Goal: Information Seeking & Learning: Learn about a topic

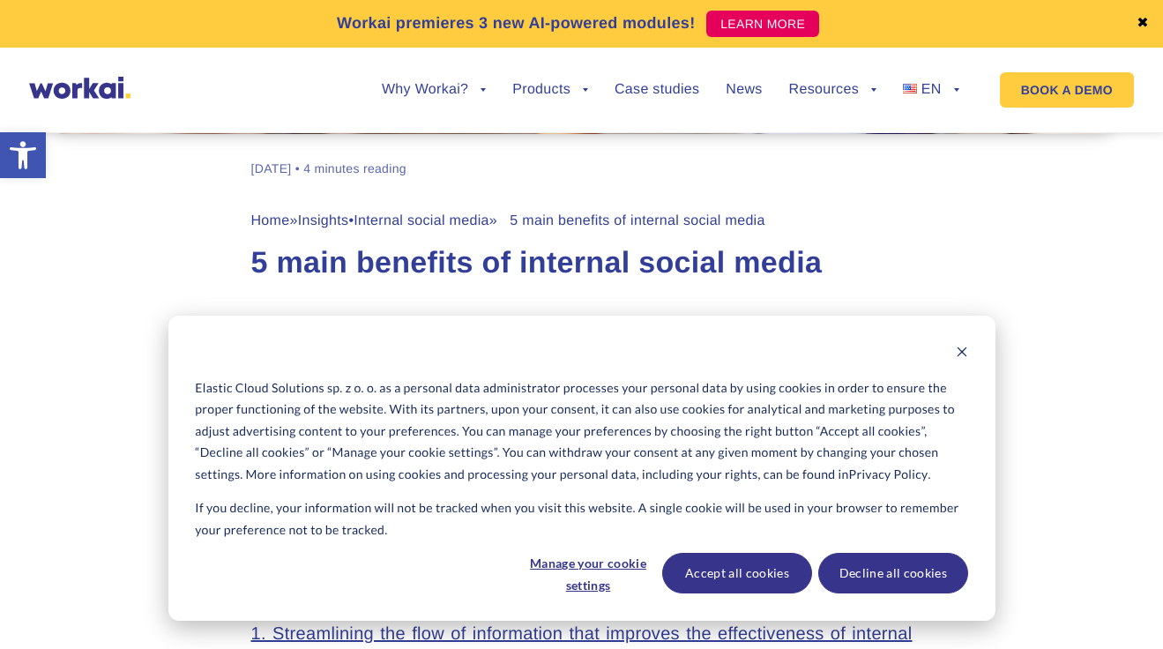
scroll to position [638, 0]
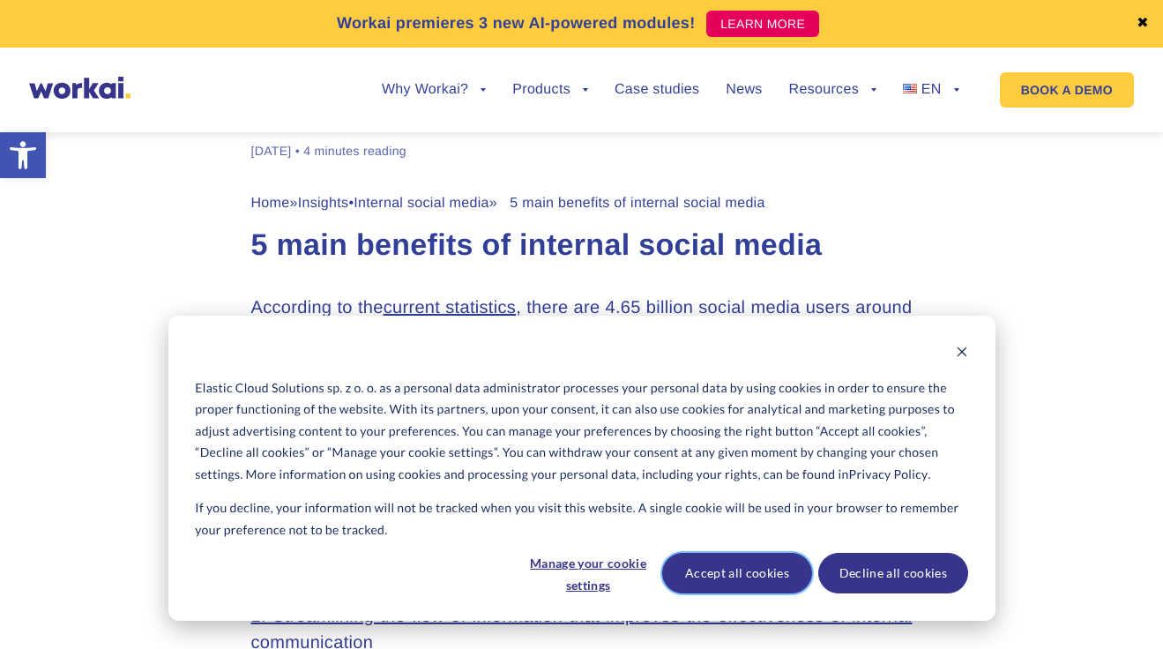
click at [709, 576] on button "Accept all cookies" at bounding box center [737, 573] width 150 height 41
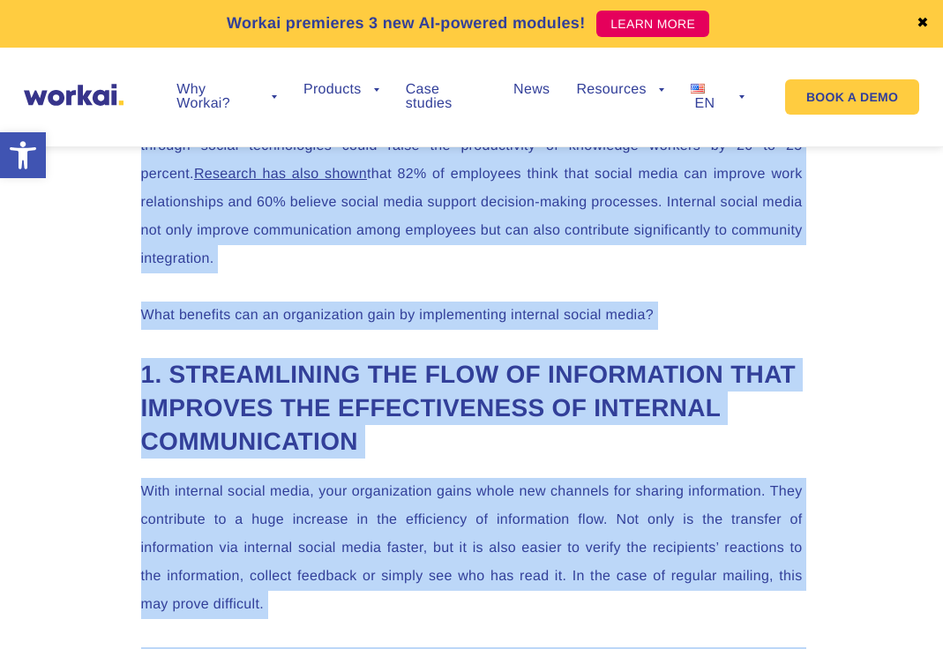
scroll to position [1955, 0]
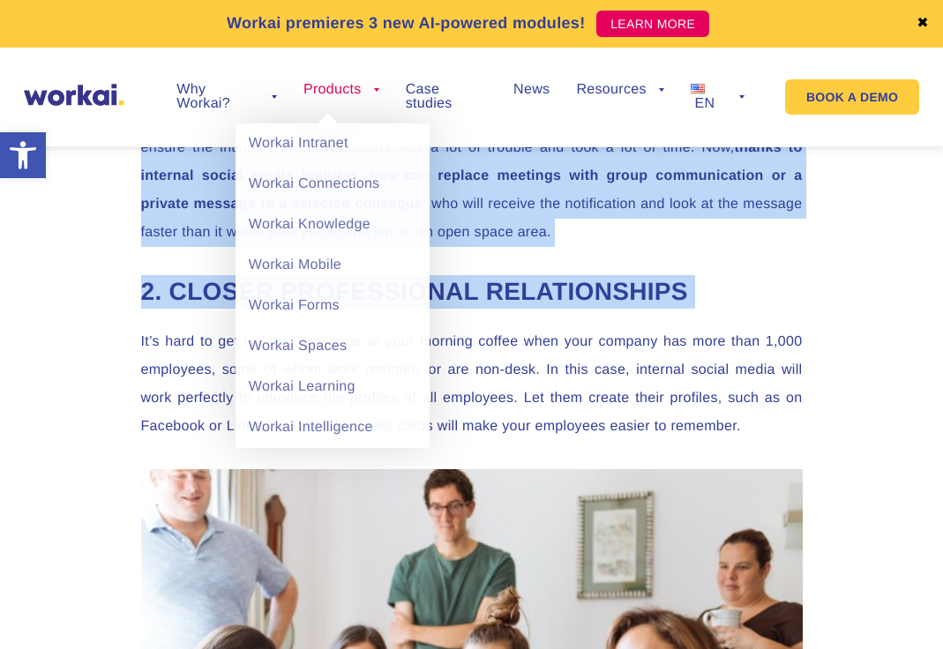
drag, startPoint x: 291, startPoint y: 445, endPoint x: 352, endPoint y: 117, distance: 332.9
click at [352, 117] on body "Elastic Cloud Solutions sp. z o. o. as a personal data administrator processes …" at bounding box center [471, 555] width 943 height 4899
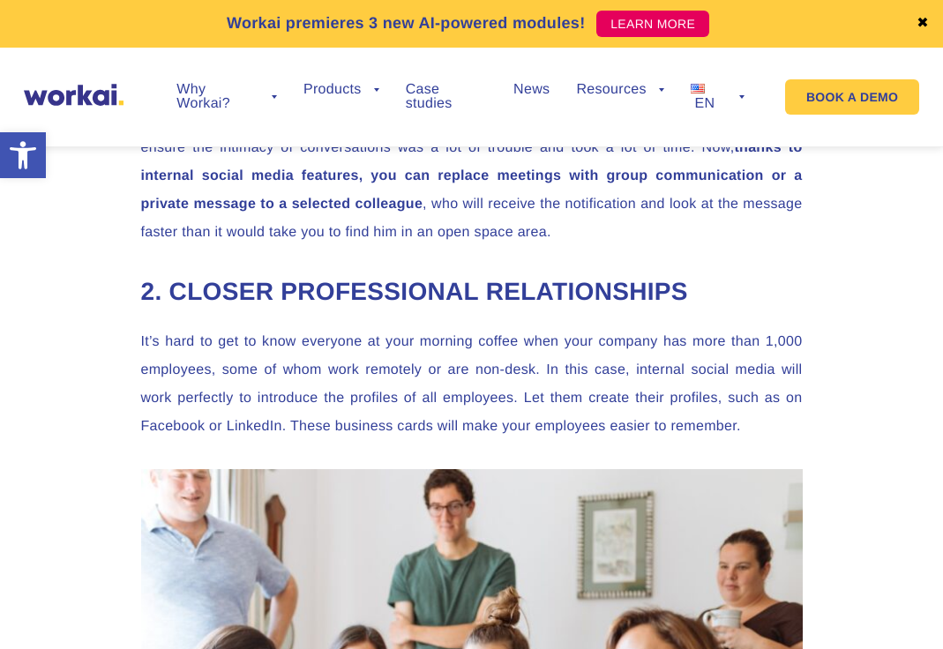
click at [559, 292] on h2 "2. Closer professional relationships" at bounding box center [472, 292] width 662 height 34
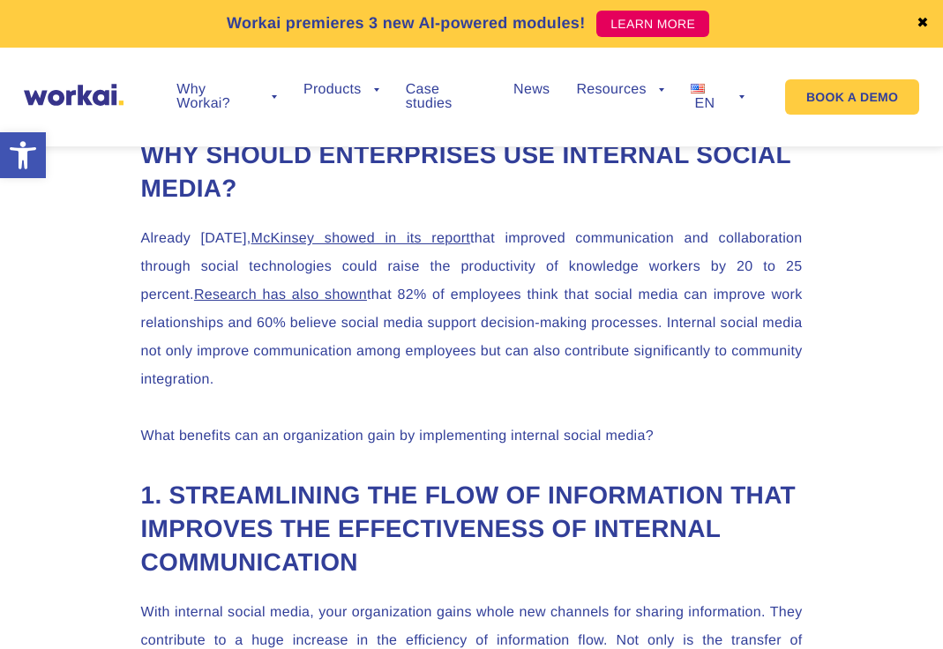
scroll to position [1262, 0]
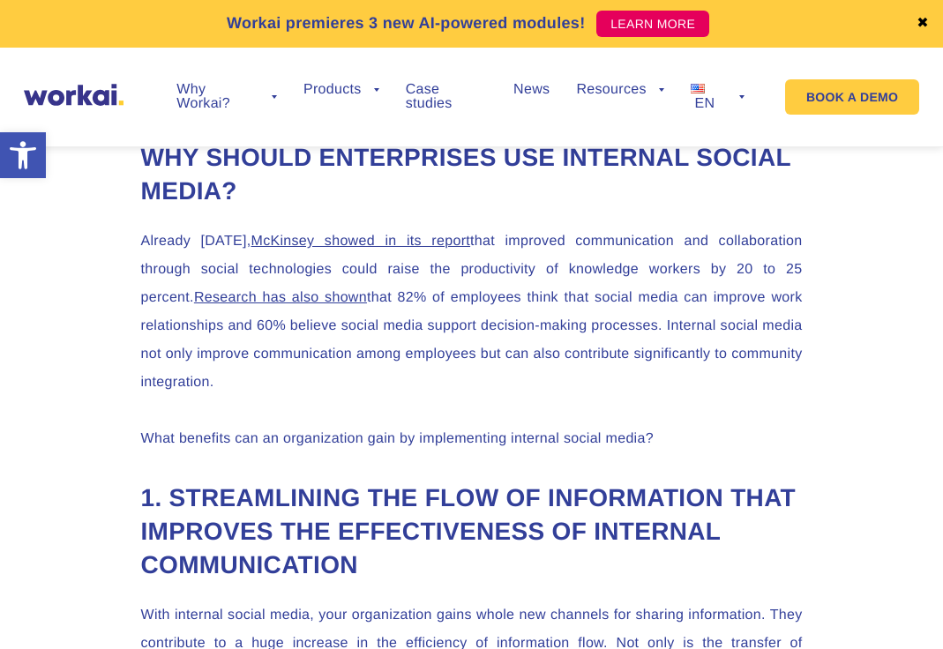
drag, startPoint x: 291, startPoint y: 236, endPoint x: 383, endPoint y: 382, distance: 172.0
click at [383, 382] on p "Already [DATE], [PERSON_NAME] showed in its report that improved communication …" at bounding box center [472, 312] width 662 height 169
copy p "McKinsey showed in its report that improved communication and collaboration thr…"
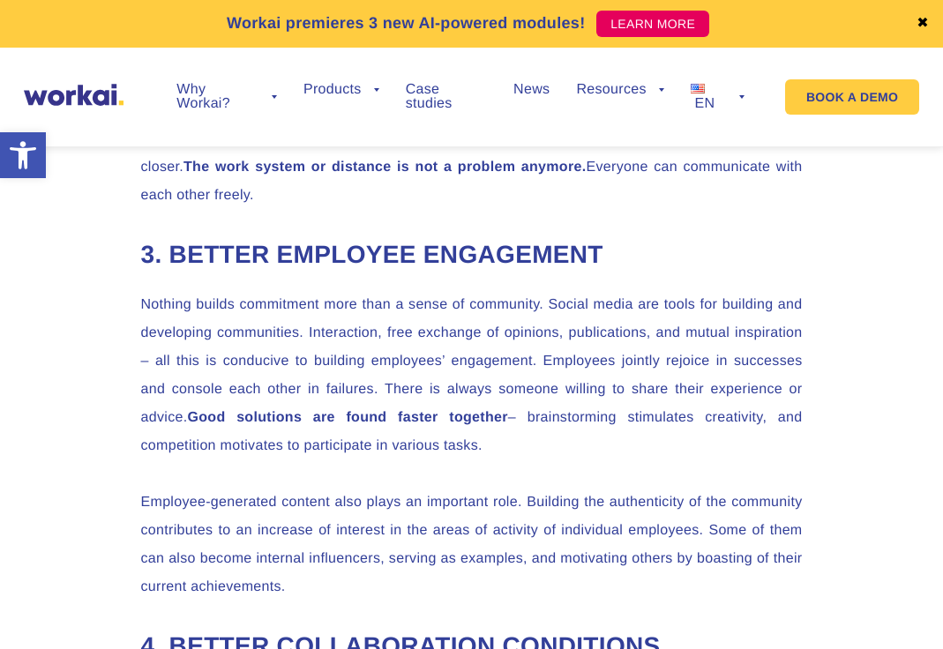
scroll to position [2771, 0]
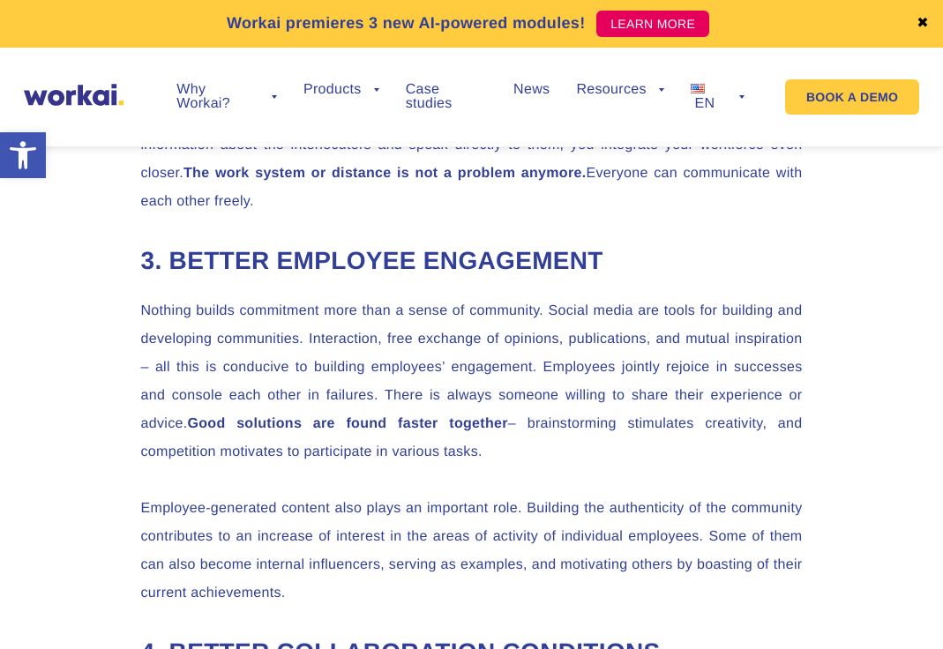
click at [927, 26] on link "✖" at bounding box center [922, 24] width 12 height 14
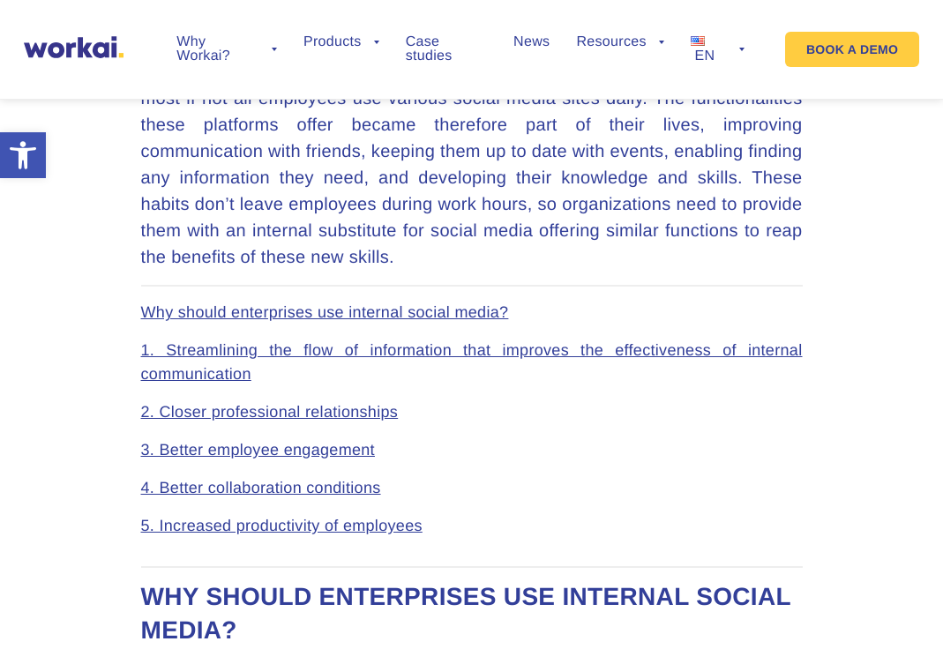
scroll to position [759, 0]
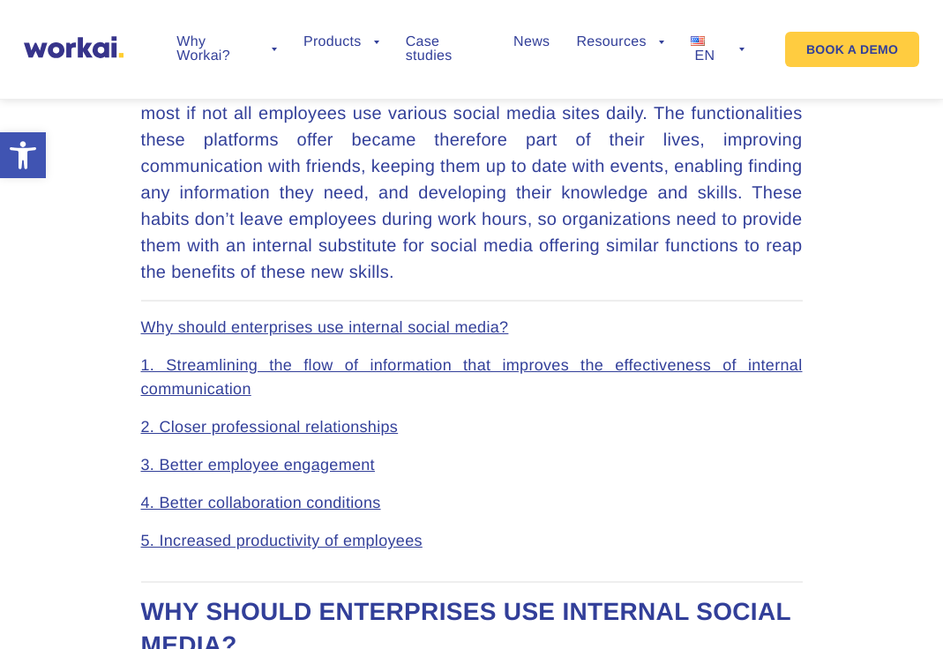
click at [379, 544] on link "5. Increased productivity of employees" at bounding box center [281, 541] width 281 height 18
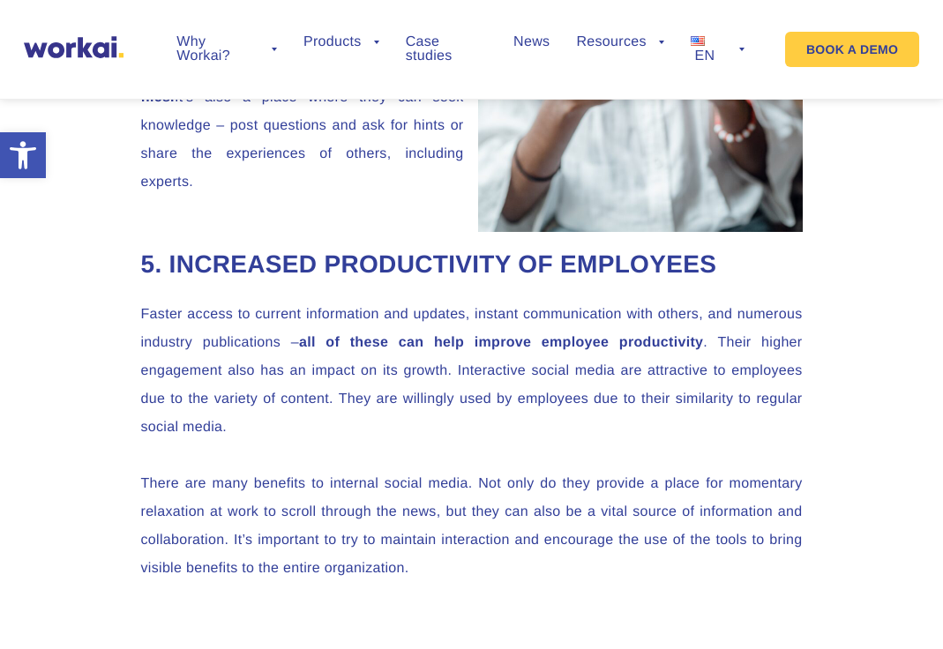
scroll to position [3635, 0]
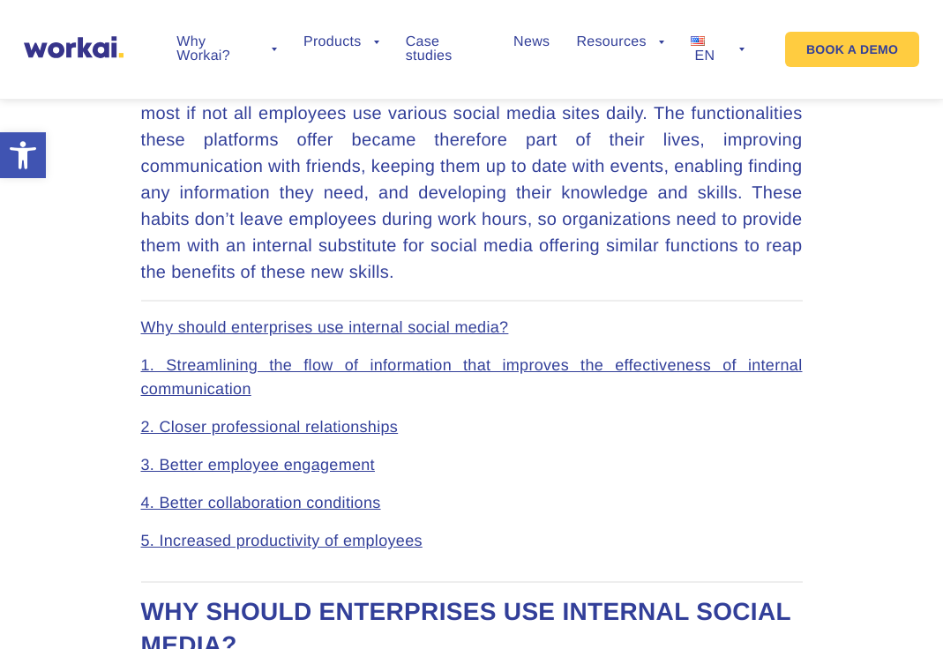
scroll to position [2771, 0]
